Goal: Information Seeking & Learning: Learn about a topic

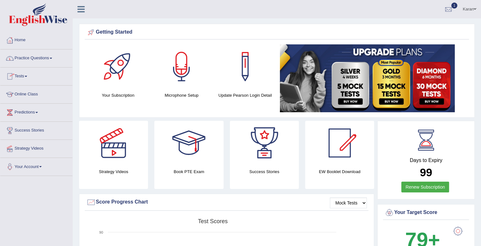
click at [27, 62] on link "Practice Questions" at bounding box center [36, 57] width 72 height 16
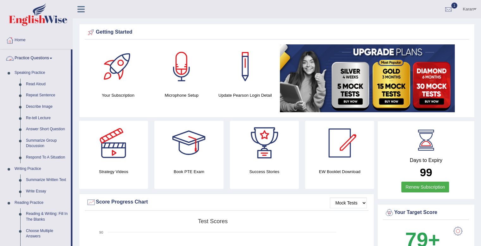
click at [33, 61] on link "Practice Questions" at bounding box center [35, 57] width 71 height 16
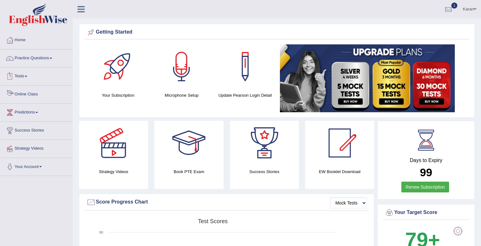
click at [27, 93] on link "Online Class" at bounding box center [36, 93] width 72 height 16
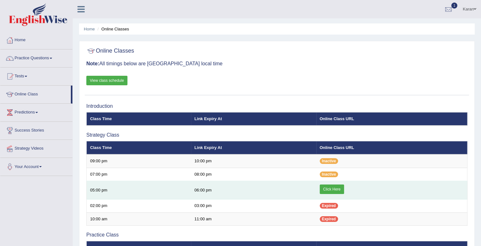
click at [320, 186] on link "Click Here" at bounding box center [332, 188] width 24 height 9
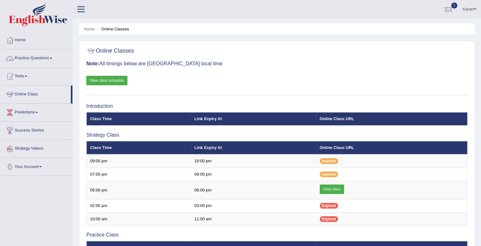
click at [27, 56] on link "Practice Questions" at bounding box center [36, 57] width 72 height 16
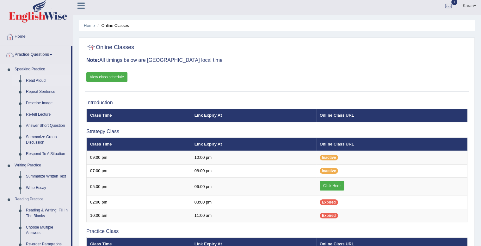
scroll to position [3, 0]
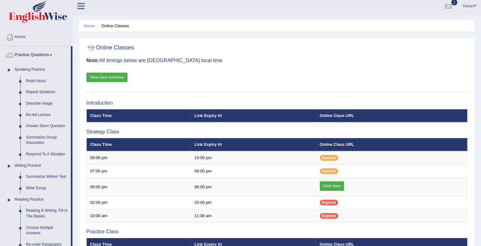
click at [112, 80] on link "View class schedule" at bounding box center [106, 76] width 41 height 9
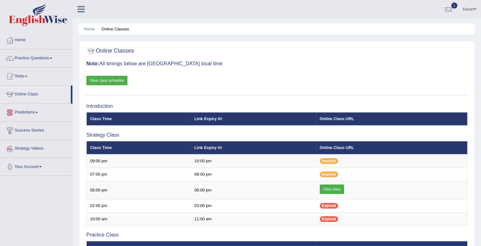
click at [32, 115] on link "Predictions" at bounding box center [36, 111] width 72 height 16
click at [32, 126] on link "Latest Predictions" at bounding box center [41, 126] width 59 height 11
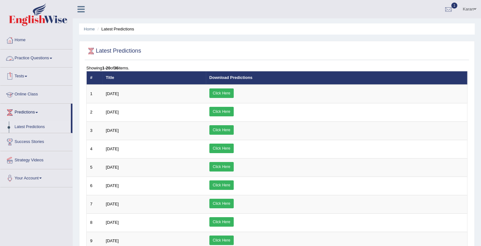
click at [39, 59] on link "Practice Questions" at bounding box center [36, 57] width 72 height 16
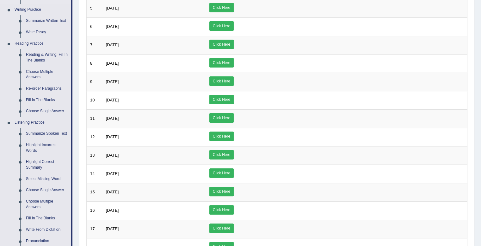
scroll to position [268, 0]
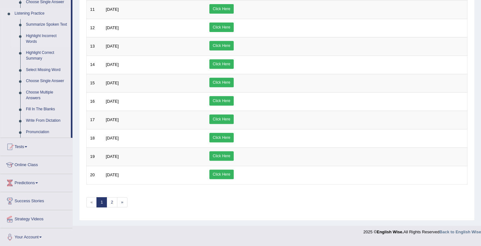
click at [33, 41] on link "Highlight Incorrect Words" at bounding box center [47, 38] width 48 height 17
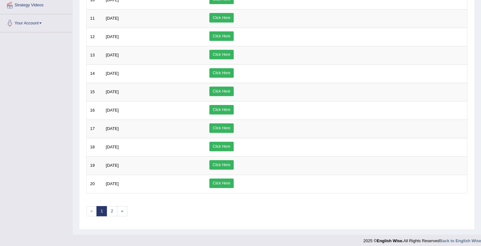
scroll to position [79, 0]
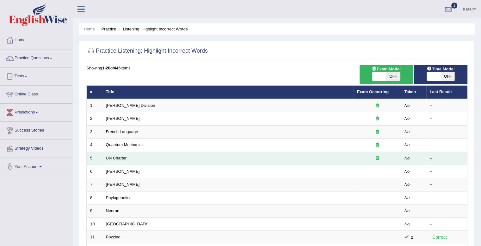
click at [123, 155] on link "UN Charter" at bounding box center [116, 157] width 21 height 5
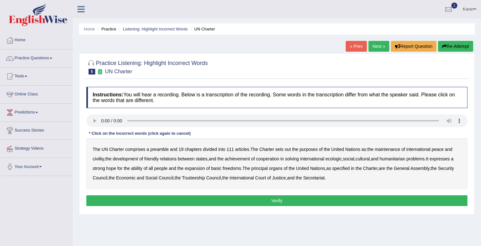
click at [288, 150] on b "out" at bounding box center [288, 148] width 6 height 5
click at [98, 158] on b "civility" at bounding box center [98, 158] width 11 height 5
click at [337, 157] on b "ecologic" at bounding box center [334, 158] width 16 height 5
click at [137, 168] on b "ability" at bounding box center [136, 167] width 11 height 5
click at [313, 198] on button "Verify" at bounding box center [276, 200] width 381 height 11
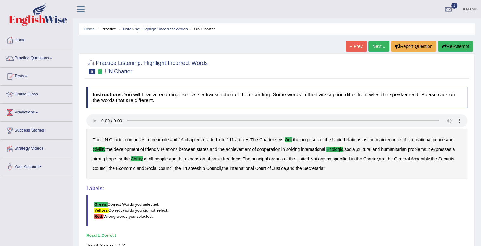
click at [379, 43] on link "Next »" at bounding box center [379, 46] width 21 height 11
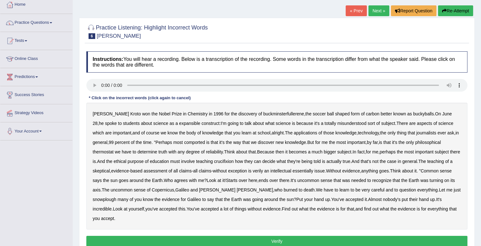
scroll to position [55, 0]
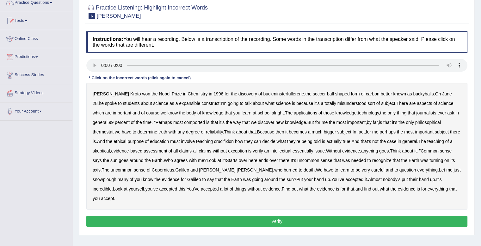
click at [179, 104] on b "expansible" at bounding box center [189, 103] width 21 height 5
click at [200, 122] on b "comported" at bounding box center [194, 122] width 21 height 5
click at [99, 129] on b "thermostat" at bounding box center [103, 131] width 21 height 5
click at [234, 140] on b "crucifixion" at bounding box center [224, 141] width 20 height 5
click at [263, 151] on b "verily" at bounding box center [258, 150] width 10 height 5
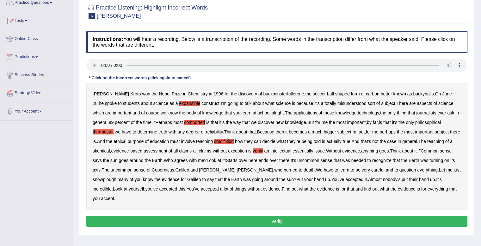
click at [310, 149] on b "essentially" at bounding box center [303, 150] width 21 height 5
click at [395, 168] on b "to" at bounding box center [397, 169] width 4 height 5
click at [109, 180] on b "snowplough" at bounding box center [105, 179] width 24 height 5
click at [395, 170] on b "to" at bounding box center [397, 169] width 4 height 5
click at [368, 221] on button "Verify" at bounding box center [276, 220] width 381 height 11
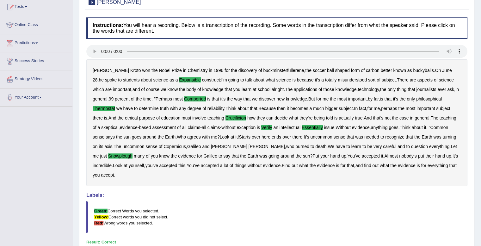
scroll to position [0, 0]
